Goal: Task Accomplishment & Management: Use online tool/utility

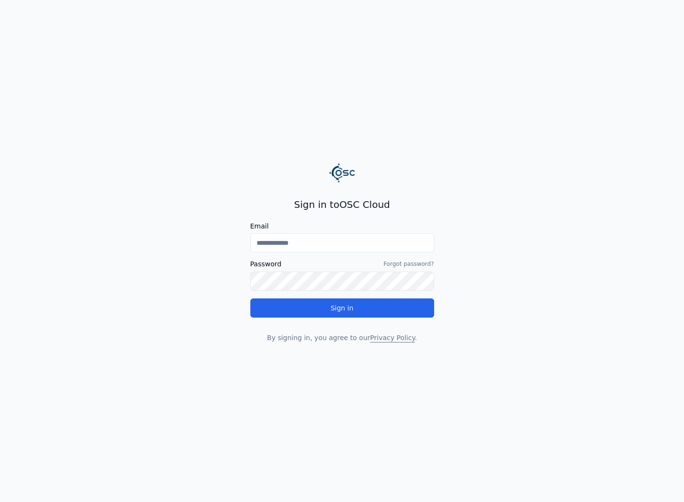
click at [276, 232] on div "Email" at bounding box center [342, 238] width 184 height 30
click at [279, 245] on input "Email" at bounding box center [342, 242] width 184 height 19
type input "**********"
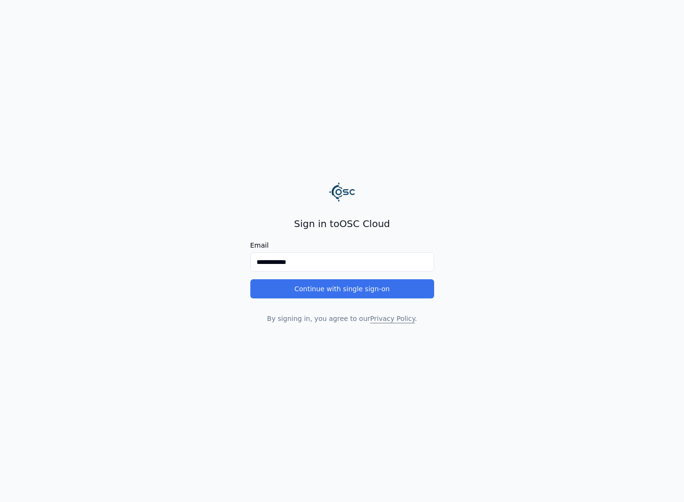
click at [322, 295] on button "Continue with single sign-on" at bounding box center [342, 288] width 184 height 19
